Goal: Task Accomplishment & Management: Use online tool/utility

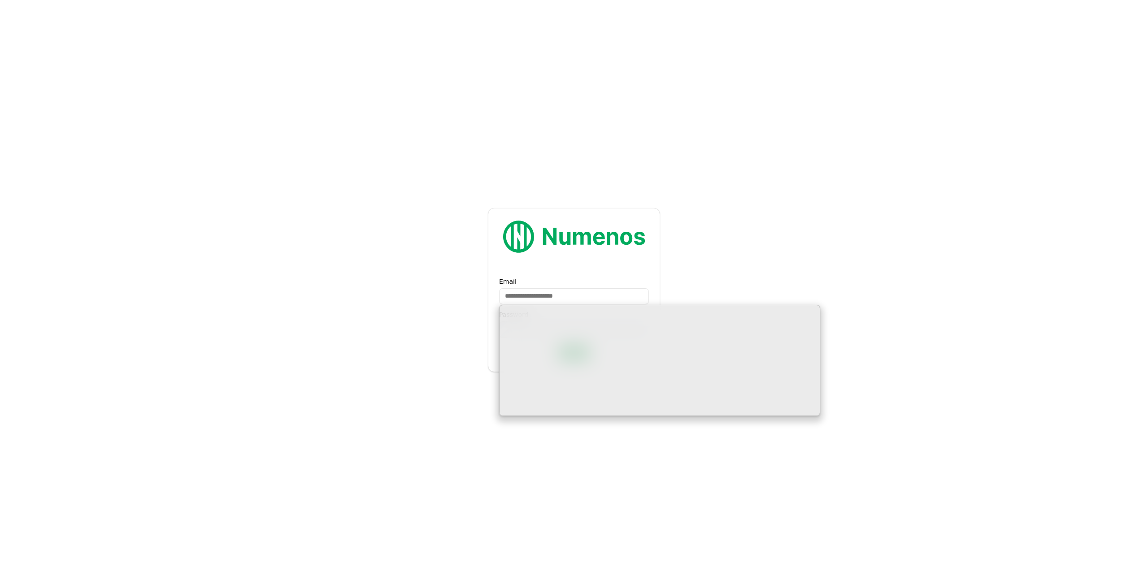
type input "**********"
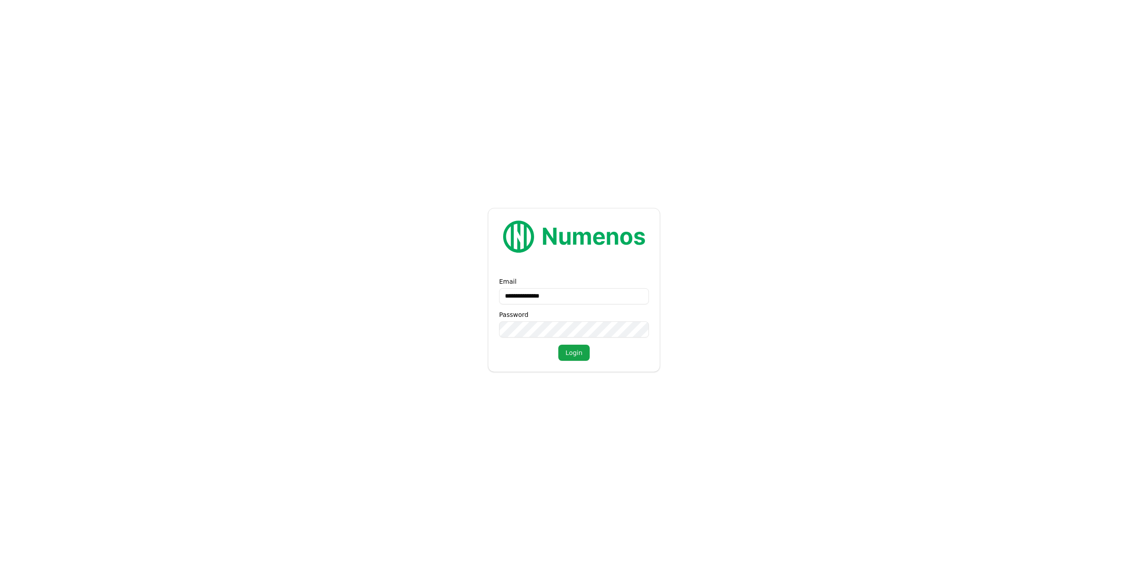
click at [558, 345] on button "Login" at bounding box center [573, 353] width 31 height 16
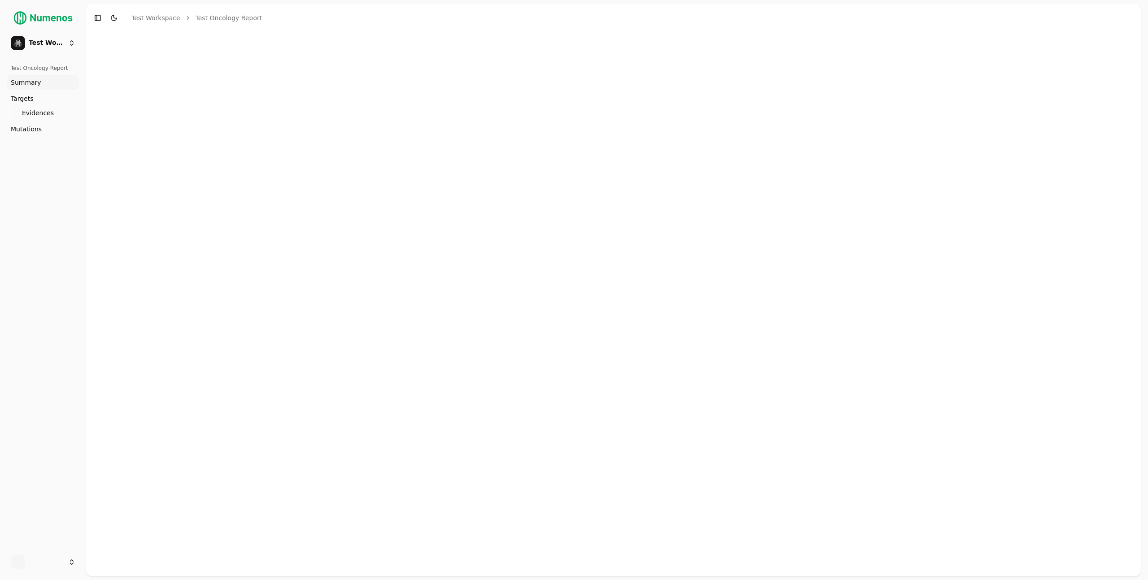
drag, startPoint x: 400, startPoint y: 87, endPoint x: 396, endPoint y: 82, distance: 6.0
click at [400, 87] on div at bounding box center [613, 304] width 1055 height 544
